Goal: Transaction & Acquisition: Purchase product/service

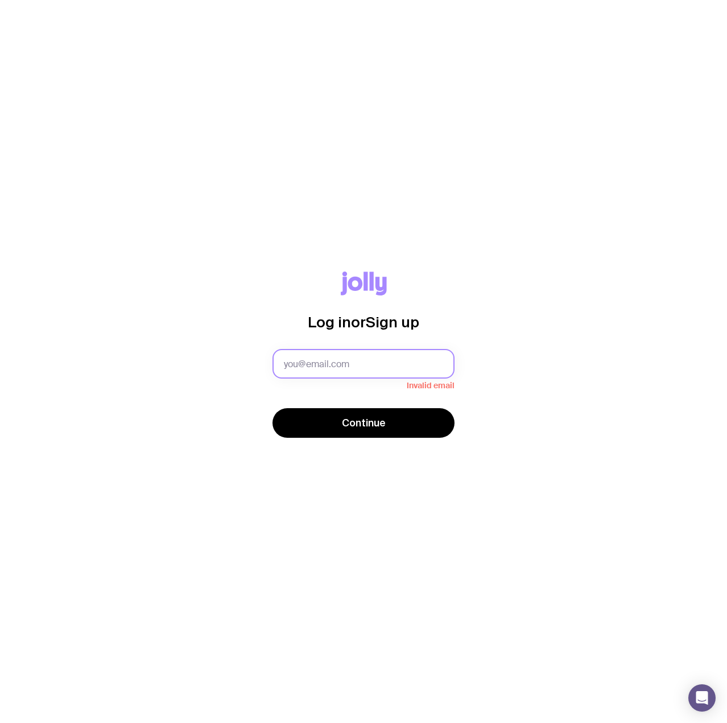
type input "[PERSON_NAME][EMAIL_ADDRESS][PERSON_NAME][DOMAIN_NAME]"
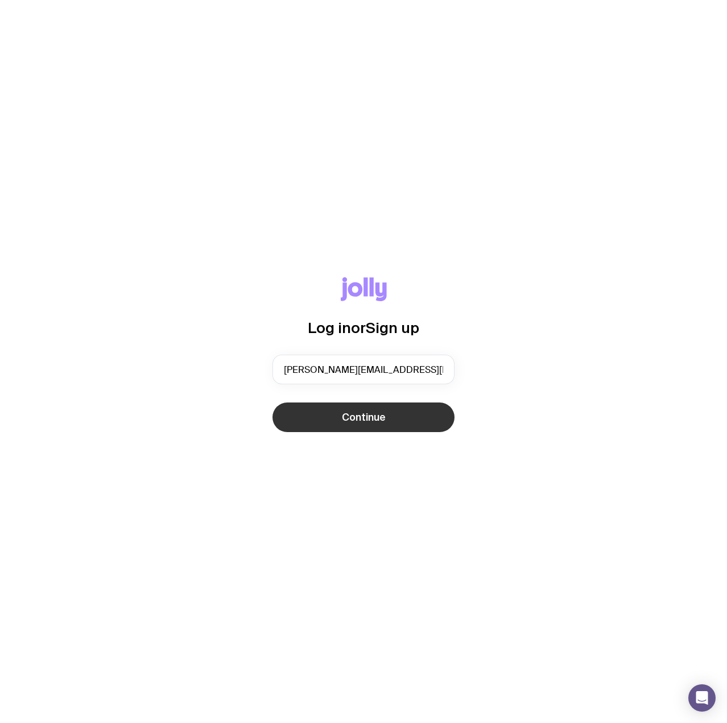
click at [388, 415] on button "Continue" at bounding box center [364, 417] width 182 height 30
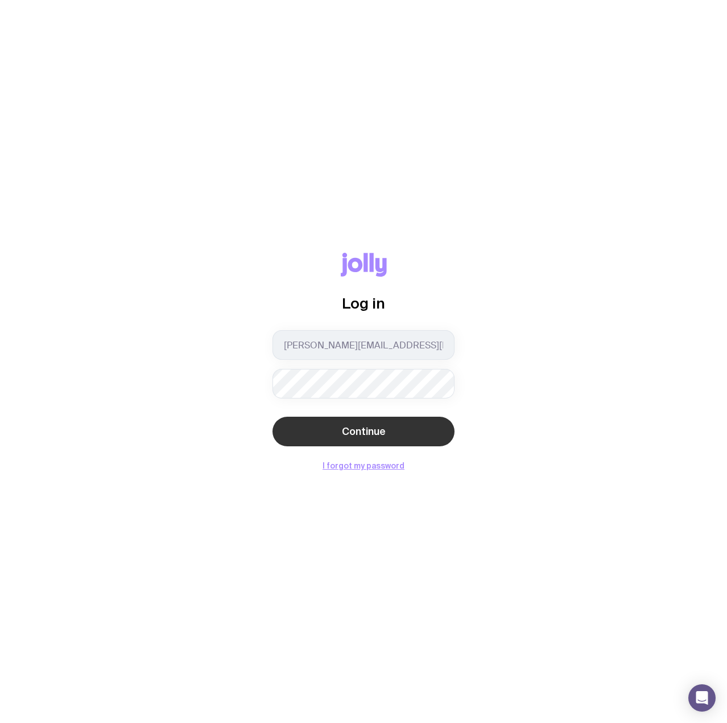
click at [361, 430] on span "Continue" at bounding box center [364, 431] width 44 height 14
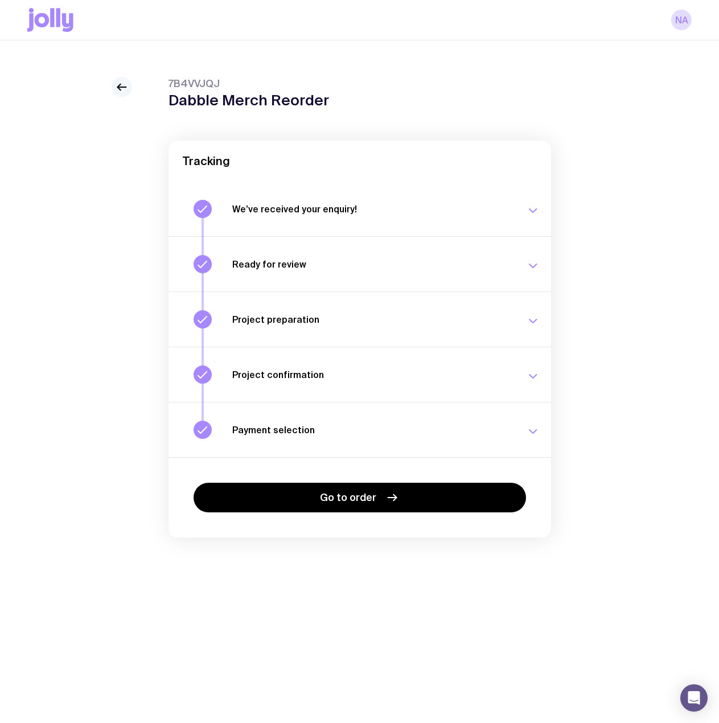
click at [119, 89] on icon at bounding box center [118, 87] width 3 height 6
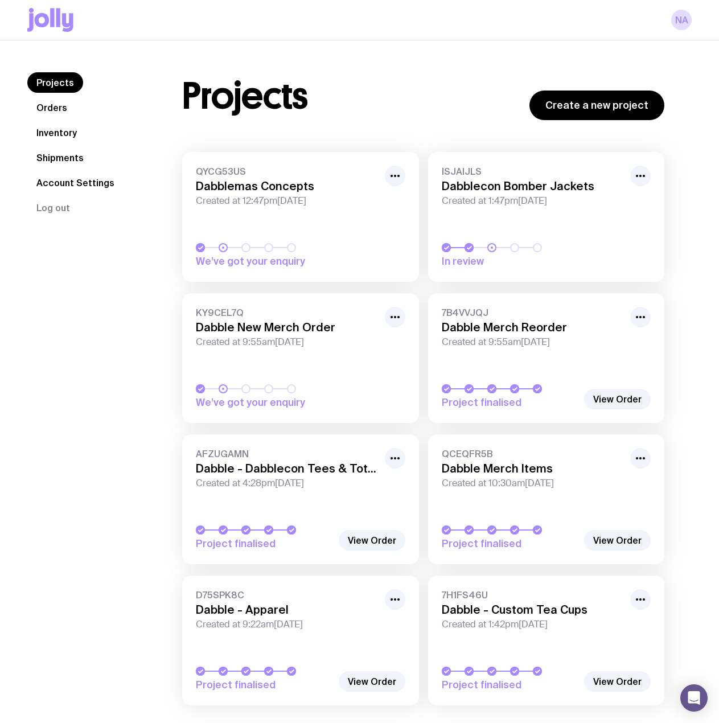
click at [65, 11] on icon at bounding box center [50, 20] width 46 height 24
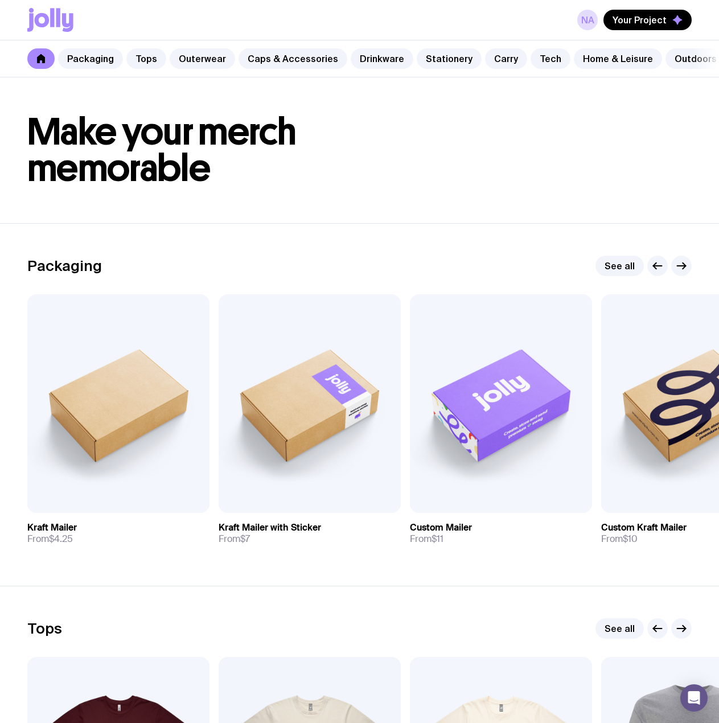
scroll to position [0, 65]
click at [664, 56] on link "Snacks" at bounding box center [689, 58] width 51 height 20
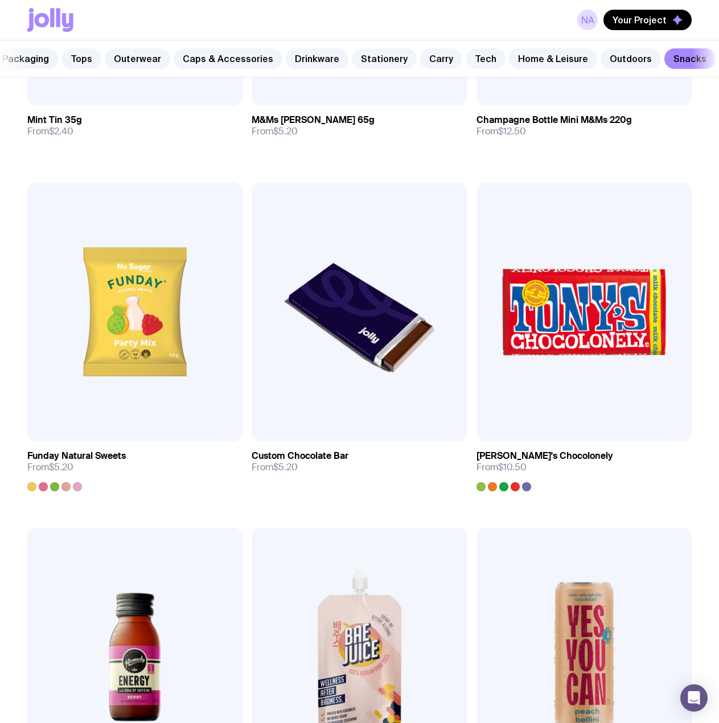
scroll to position [455, 0]
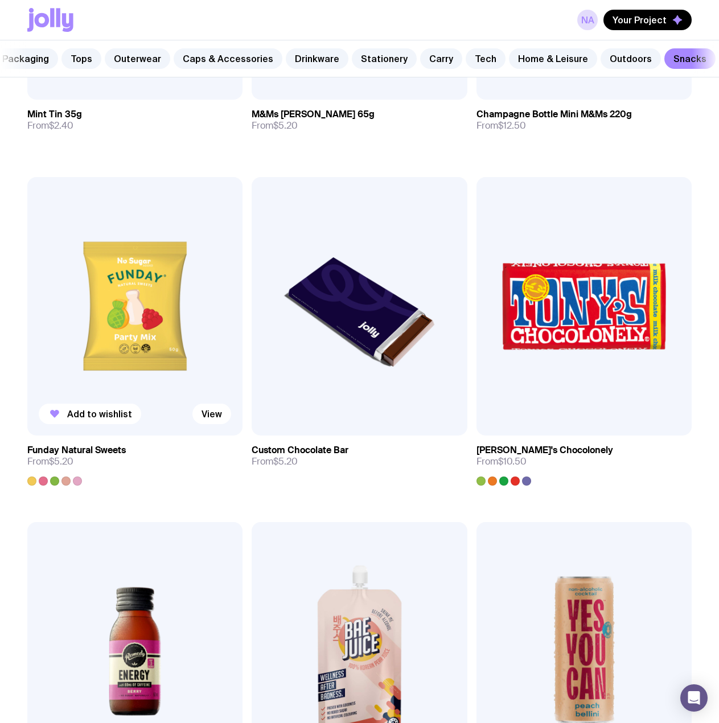
click at [204, 390] on img at bounding box center [134, 306] width 215 height 258
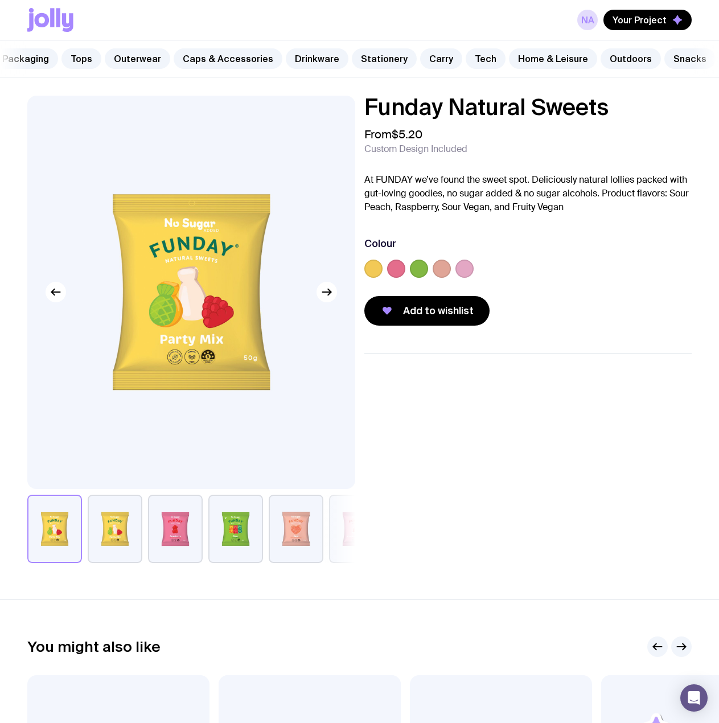
click at [124, 525] on button "button" at bounding box center [115, 528] width 55 height 68
click at [167, 543] on button "button" at bounding box center [175, 528] width 55 height 68
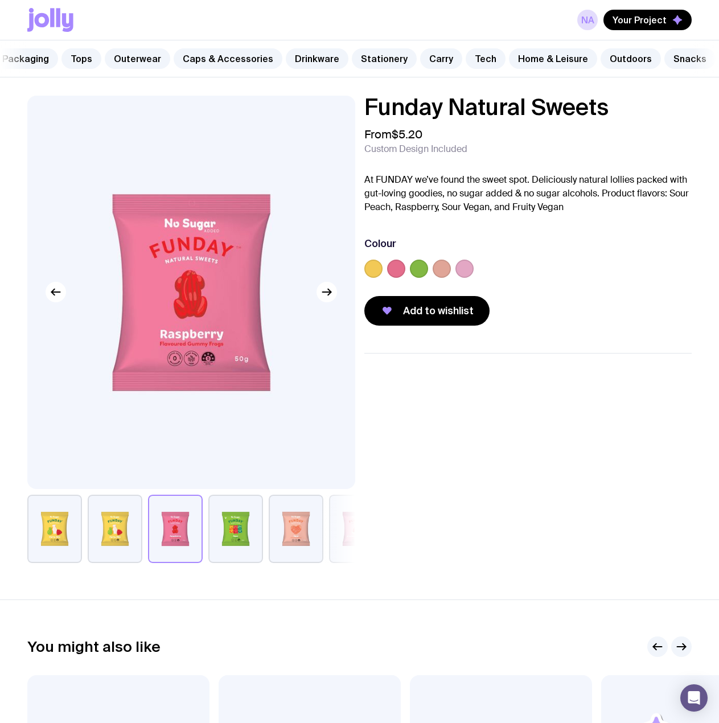
click at [104, 546] on button "button" at bounding box center [115, 528] width 55 height 68
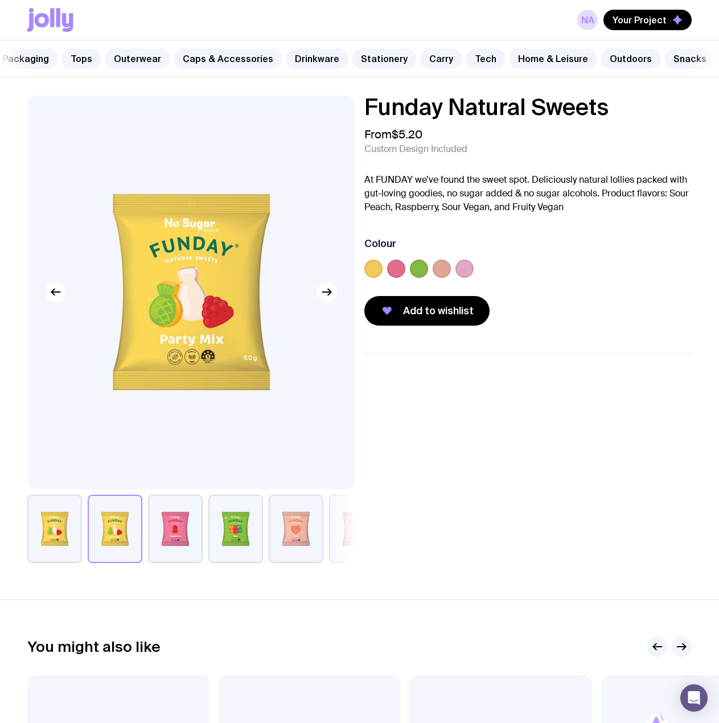
click at [60, 544] on button "button" at bounding box center [54, 528] width 55 height 68
click at [94, 544] on button "button" at bounding box center [115, 528] width 55 height 68
drag, startPoint x: 152, startPoint y: 544, endPoint x: 183, endPoint y: 544, distance: 30.7
click at [153, 544] on button "button" at bounding box center [175, 528] width 55 height 68
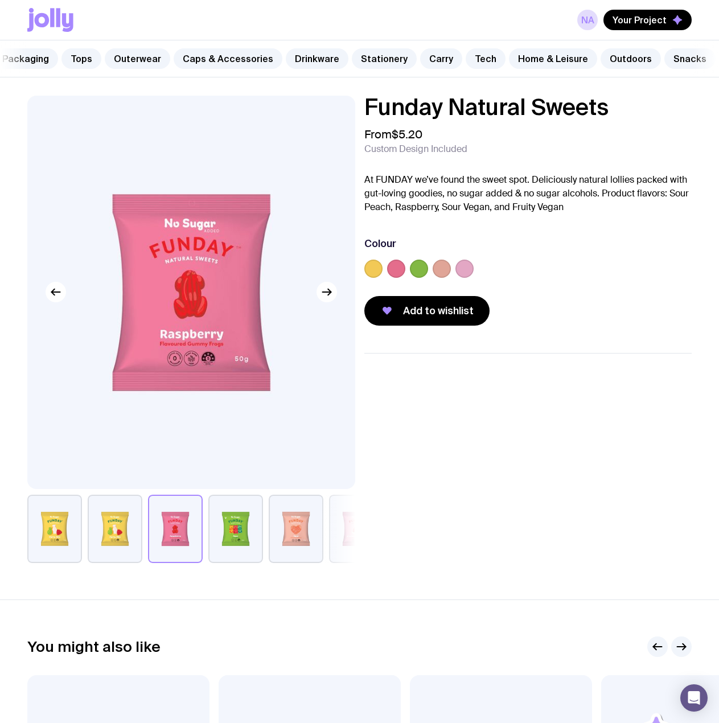
click at [231, 544] on button "button" at bounding box center [235, 528] width 55 height 68
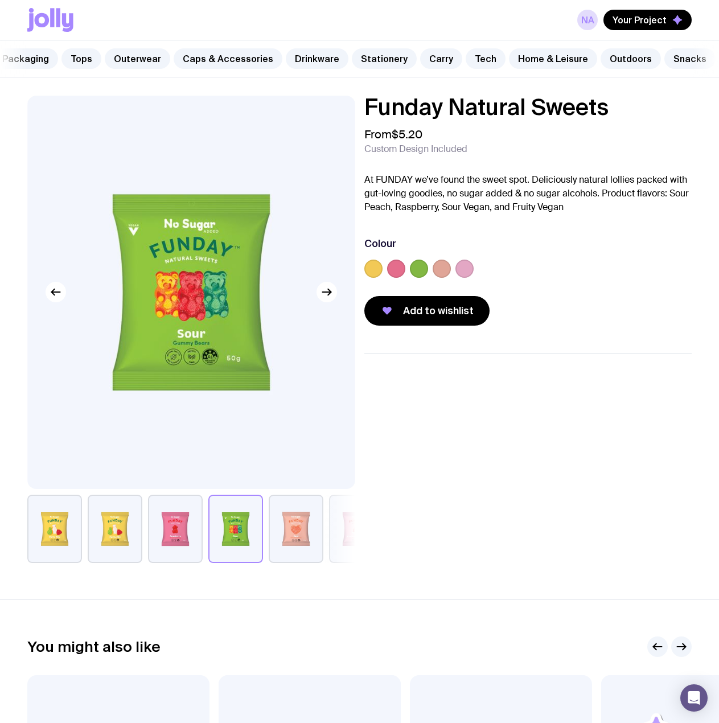
click at [302, 543] on button "button" at bounding box center [296, 528] width 55 height 68
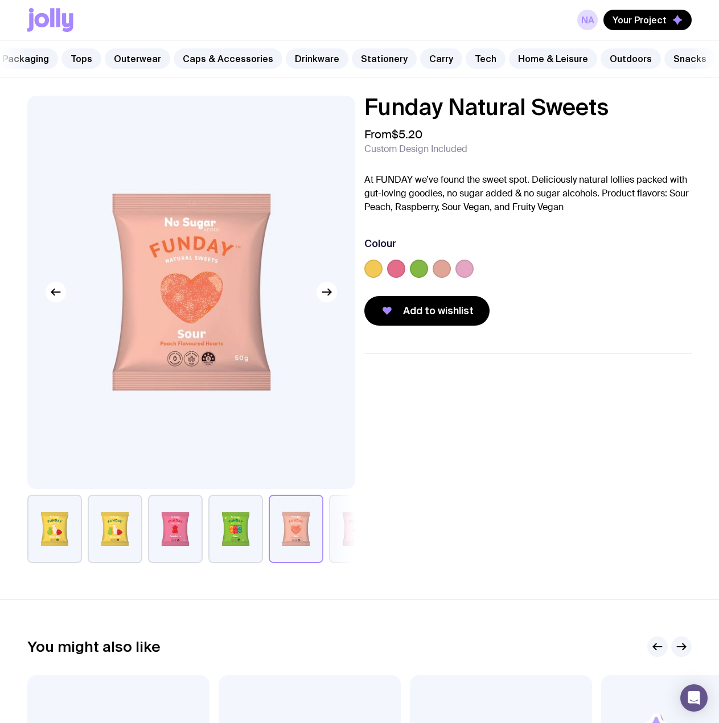
click at [345, 537] on button "button" at bounding box center [356, 528] width 55 height 68
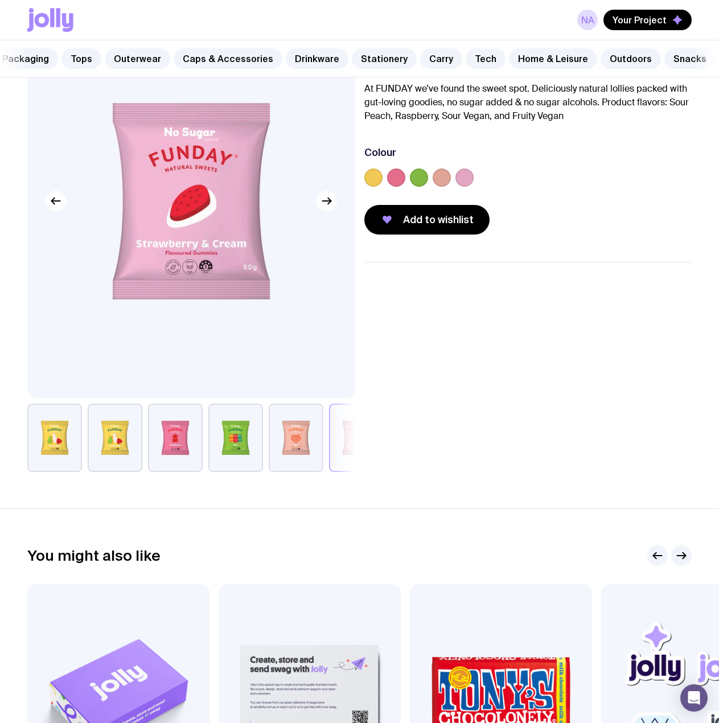
scroll to position [57, 0]
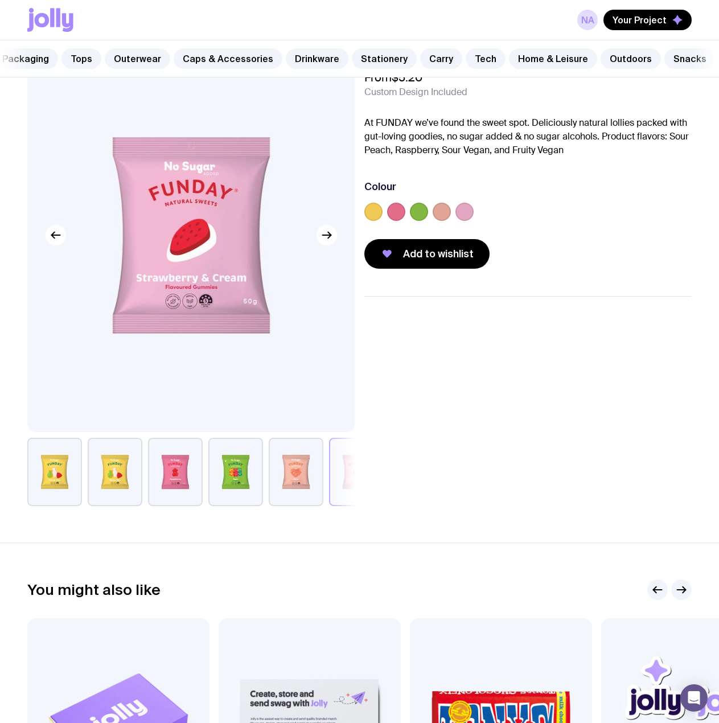
click at [328, 468] on div at bounding box center [191, 471] width 328 height 68
click at [341, 470] on button "button" at bounding box center [356, 471] width 55 height 68
click at [326, 242] on icon "button" at bounding box center [327, 235] width 14 height 14
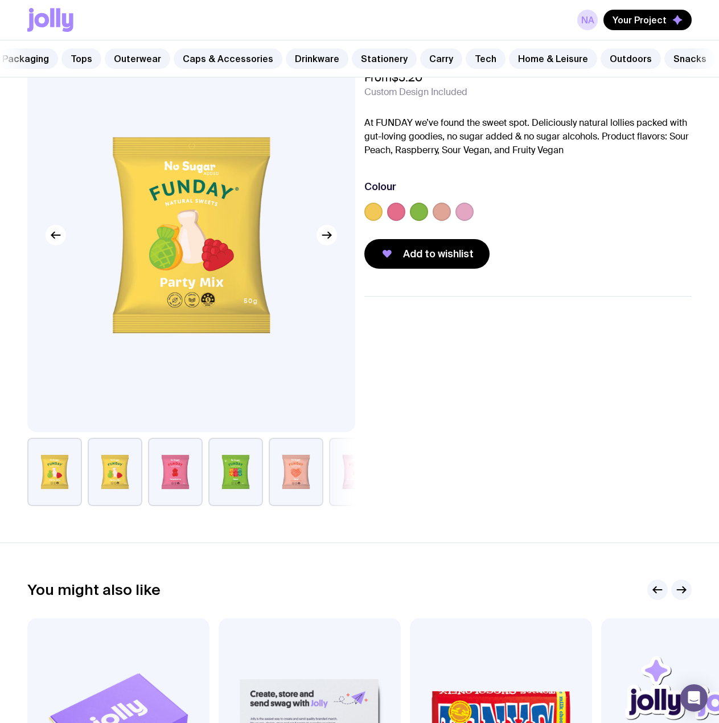
click at [332, 478] on button "button" at bounding box center [356, 471] width 55 height 68
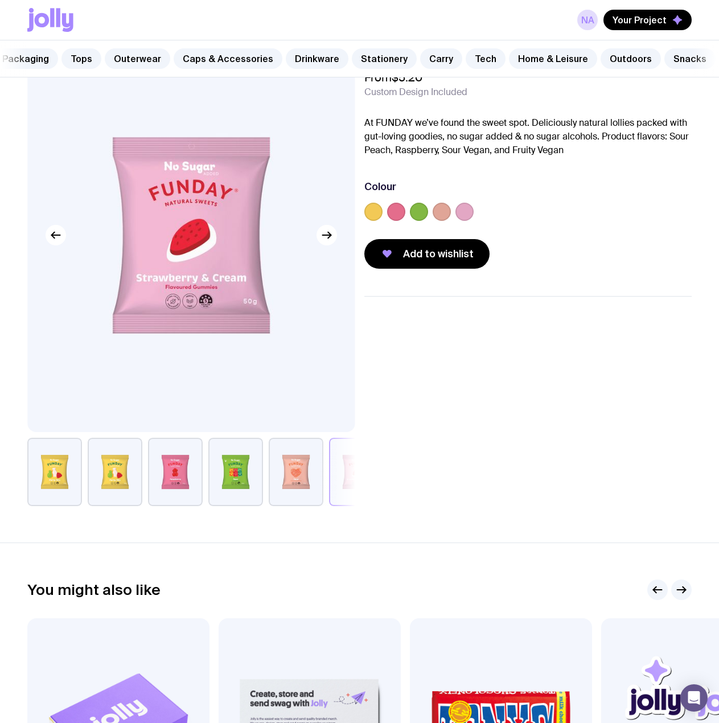
click at [177, 485] on button "button" at bounding box center [175, 471] width 55 height 68
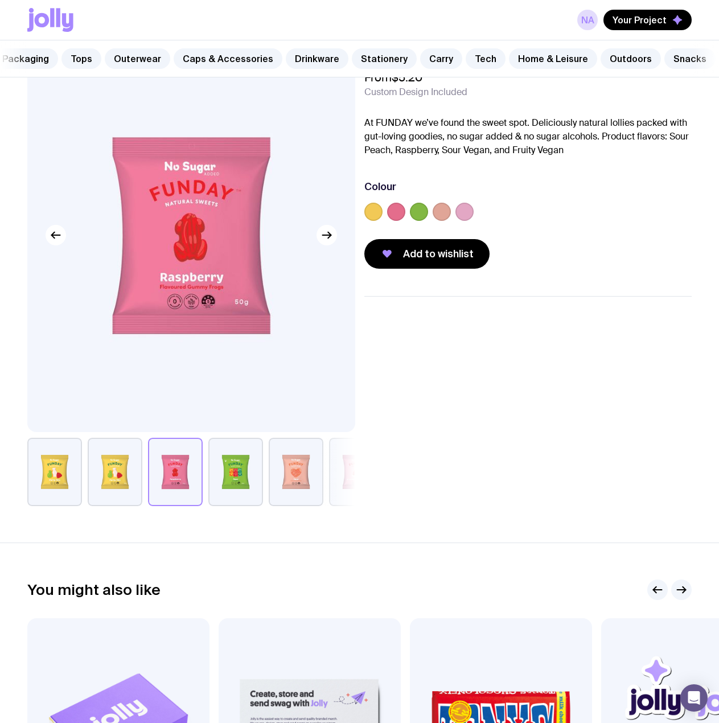
click at [243, 485] on button "button" at bounding box center [235, 471] width 55 height 68
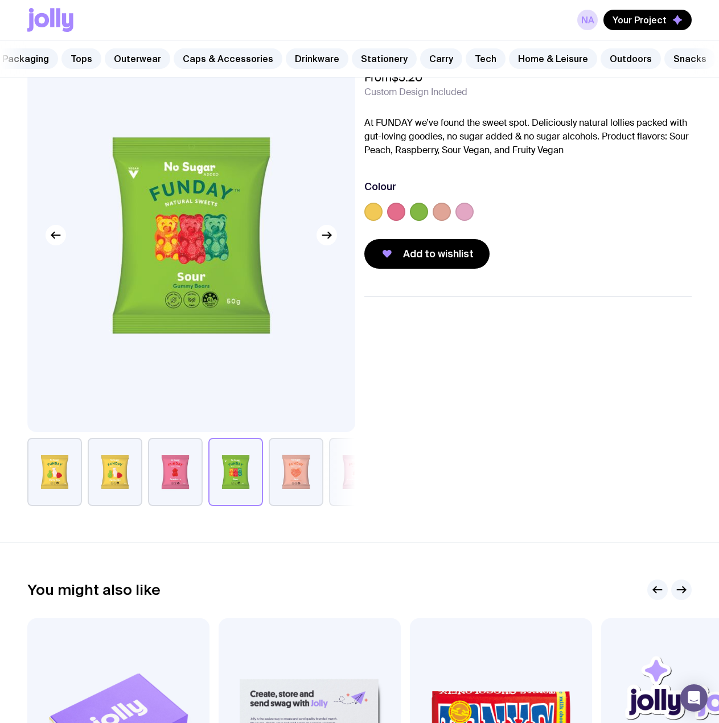
click at [292, 486] on button "button" at bounding box center [296, 471] width 55 height 68
